Goal: Find specific page/section: Find specific page/section

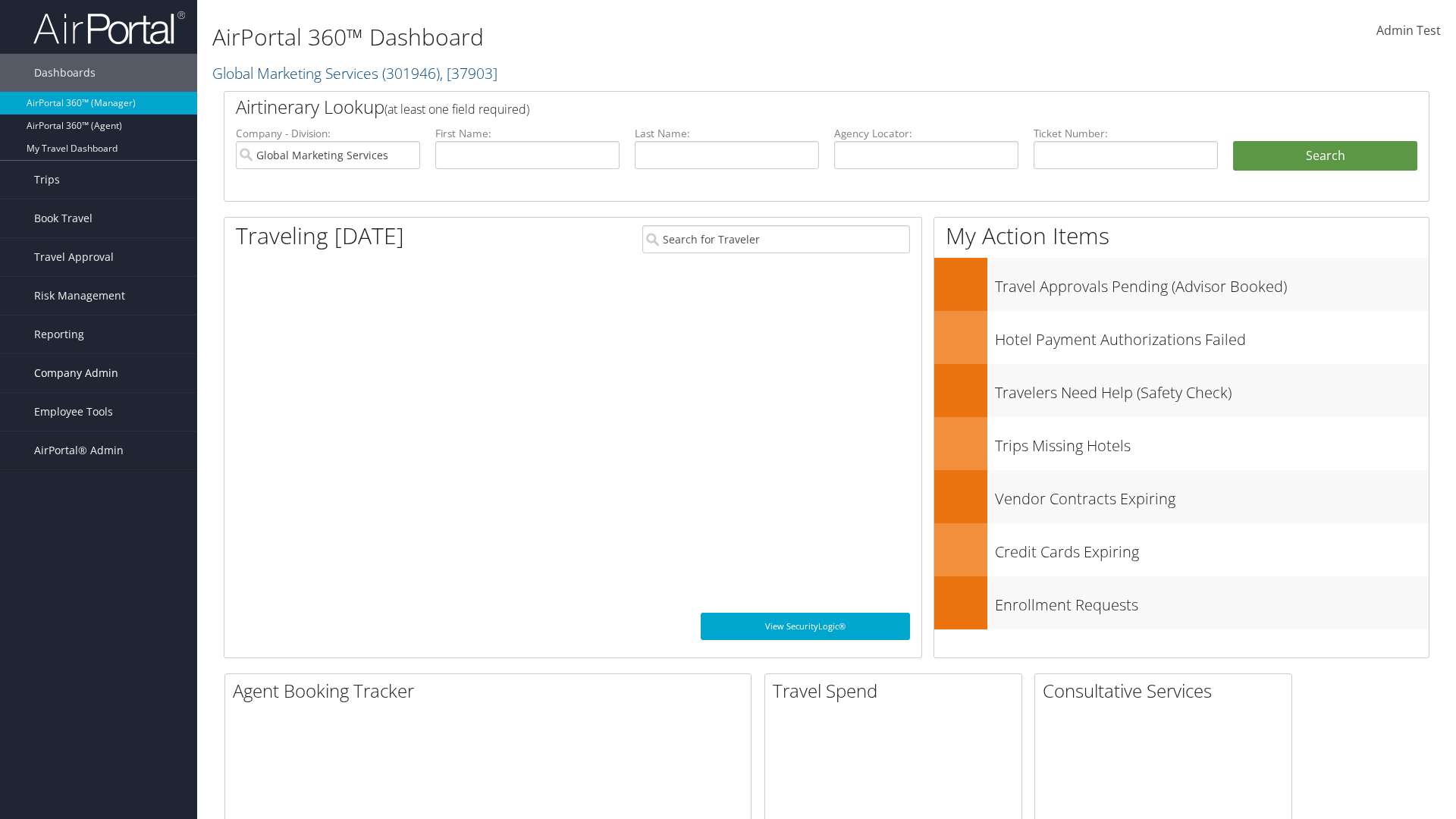
click at [98, 374] on span "Company Admin" at bounding box center [77, 373] width 85 height 38
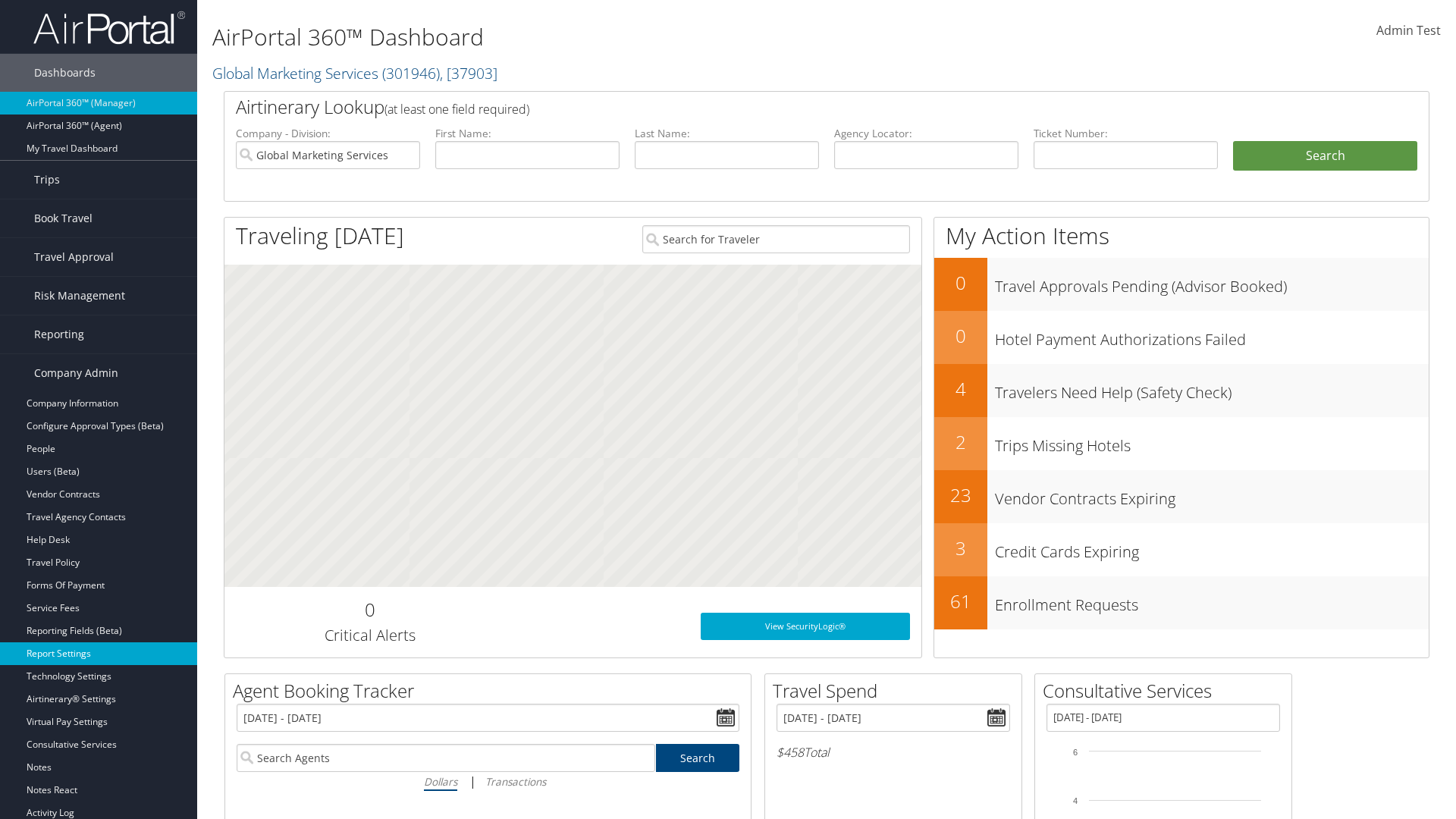
click at [98, 654] on link "Report Settings" at bounding box center [98, 653] width 198 height 23
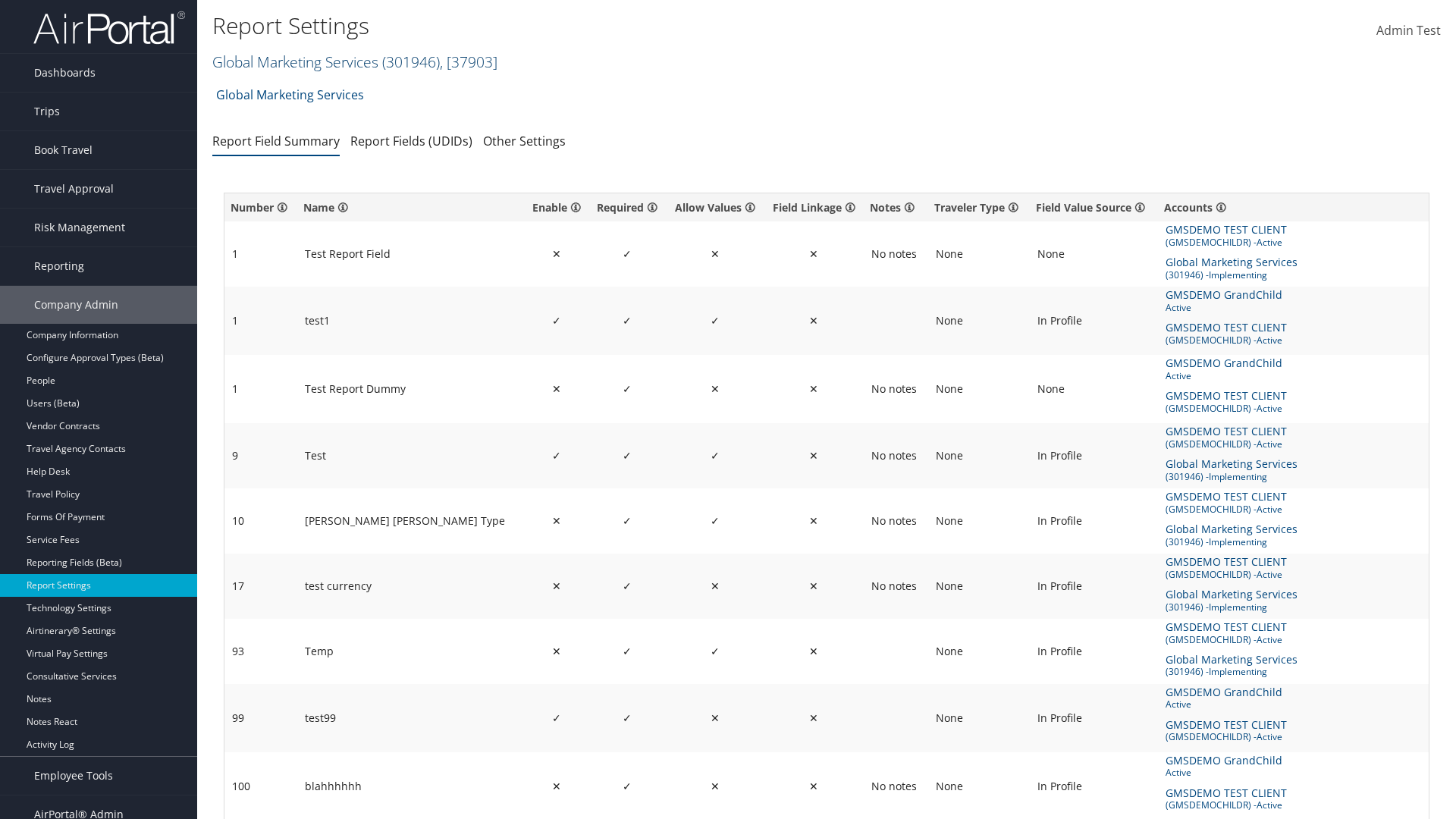
click at [294, 61] on link "Global Marketing Services ( 301946 ) , [ 37903 ]" at bounding box center [355, 61] width 285 height 21
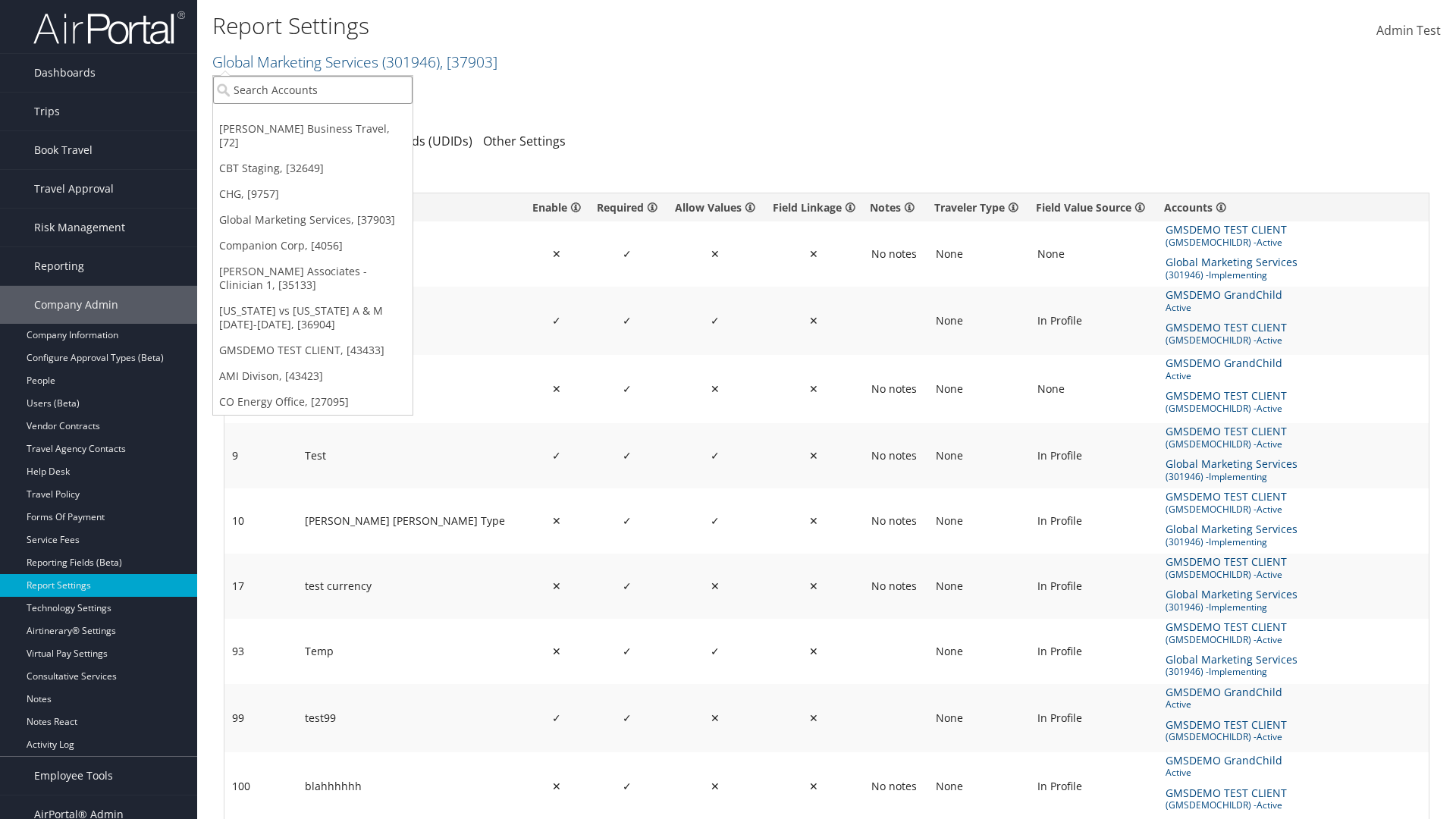
click at [313, 89] on input "search" at bounding box center [313, 89] width 200 height 29
type input "CBTSTG"
click at [313, 118] on div "CBT Staging (CBTSTG), [32649]" at bounding box center [313, 118] width 216 height 14
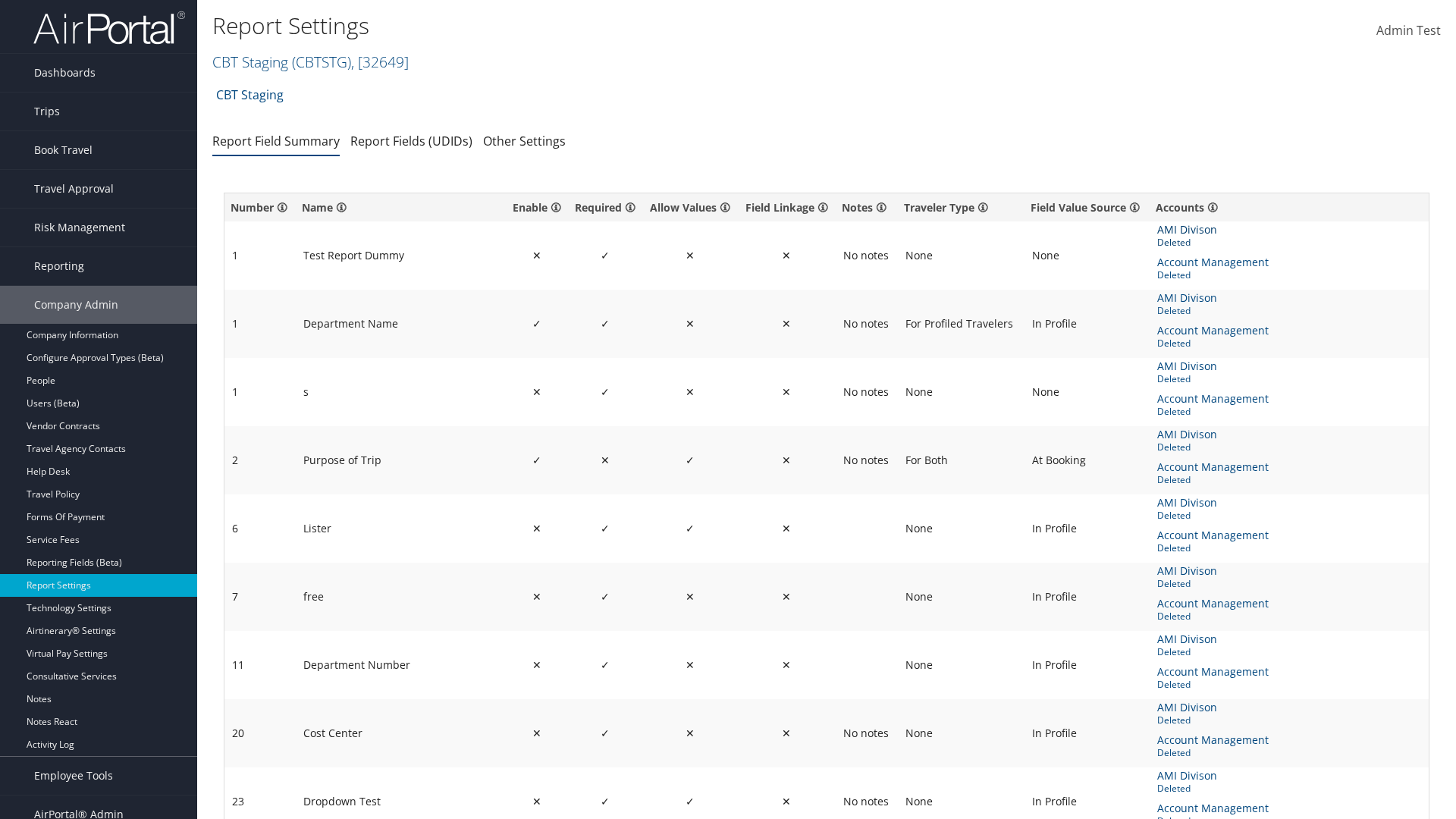
click at [1187, 230] on span "AMI Divison" at bounding box center [1189, 229] width 63 height 17
